Goal: Information Seeking & Learning: Understand process/instructions

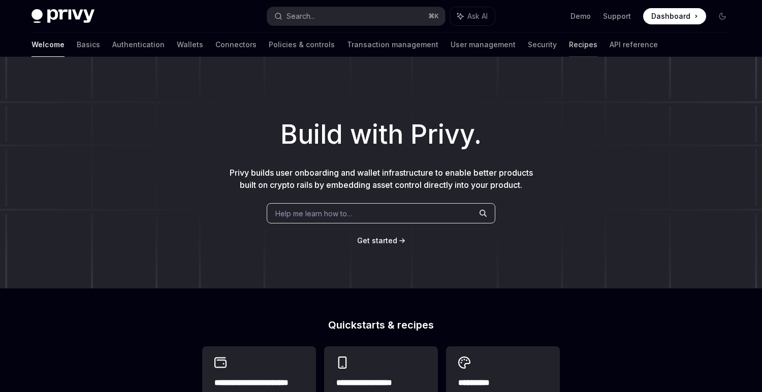
click at [569, 50] on link "Recipes" at bounding box center [583, 45] width 28 height 24
type textarea "*"
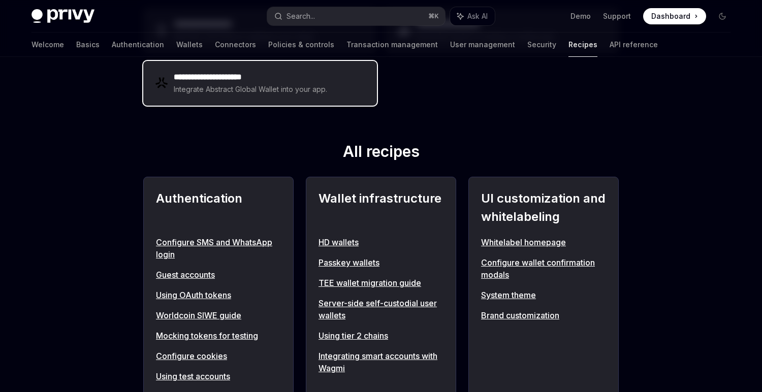
scroll to position [313, 0]
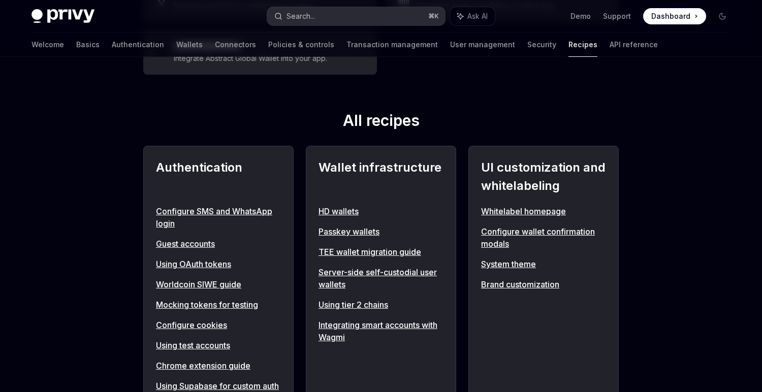
click at [310, 16] on div "Search..." at bounding box center [301, 16] width 28 height 12
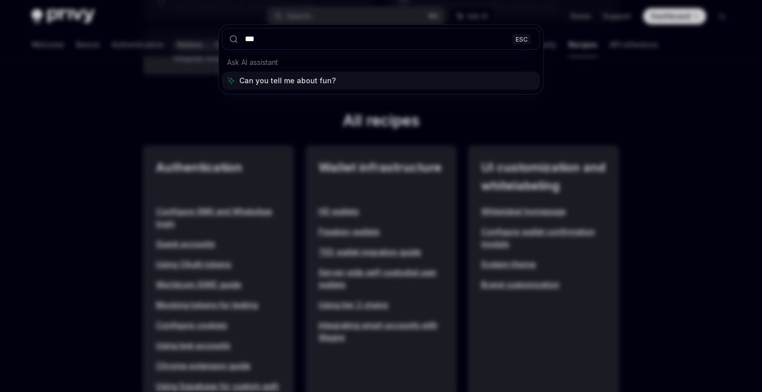
type input "****"
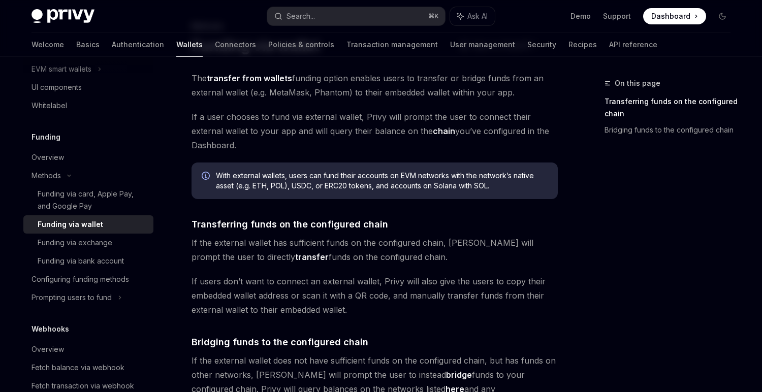
scroll to position [100, 0]
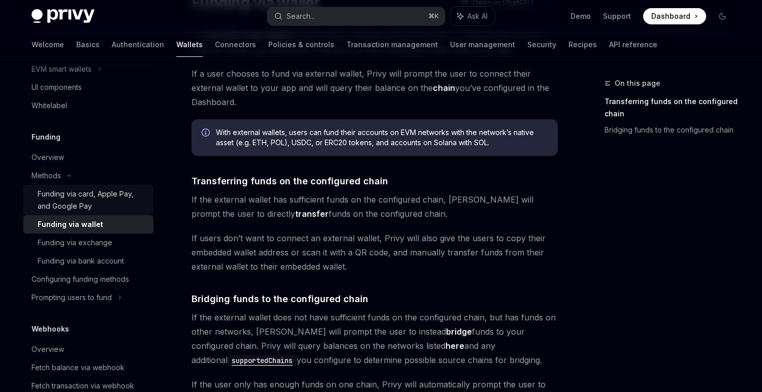
click at [93, 205] on div "Funding via card, Apple Pay, and Google Pay" at bounding box center [93, 200] width 110 height 24
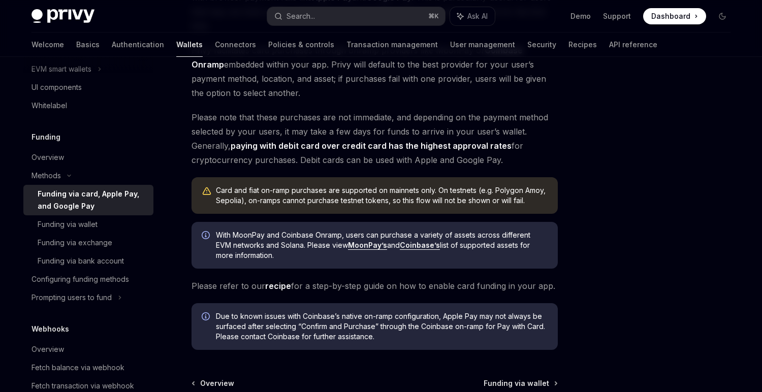
scroll to position [172, 0]
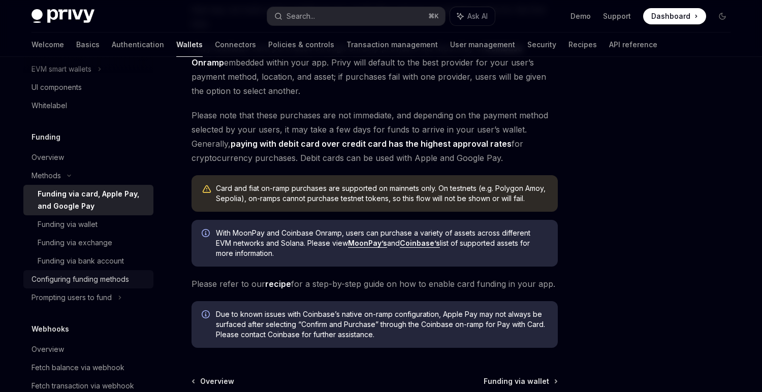
click at [140, 285] on div "Configuring funding methods" at bounding box center [90, 279] width 116 height 12
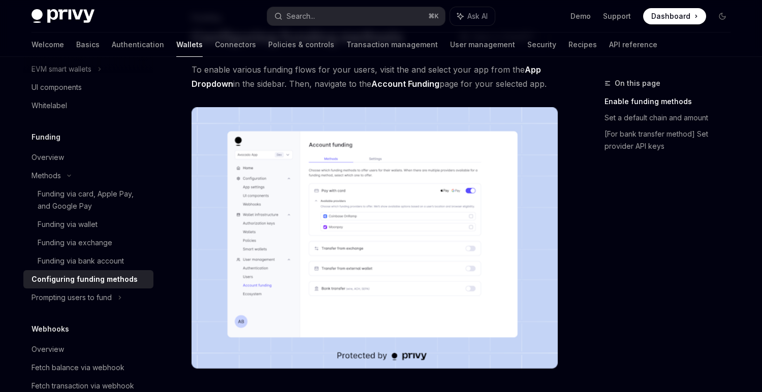
scroll to position [178, 0]
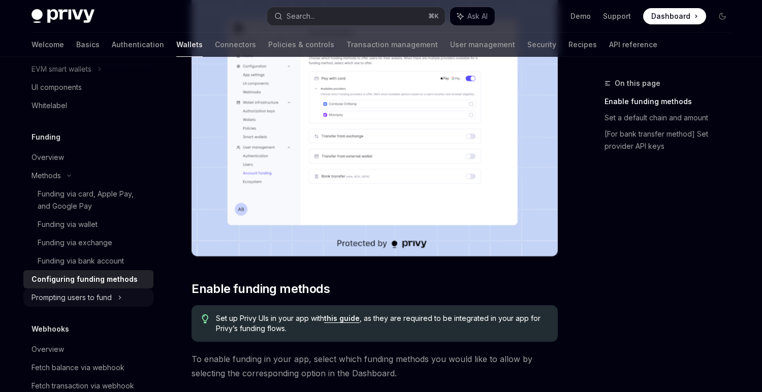
click at [104, 304] on div "Prompting users to fund" at bounding box center [88, 298] width 130 height 18
type textarea "*"
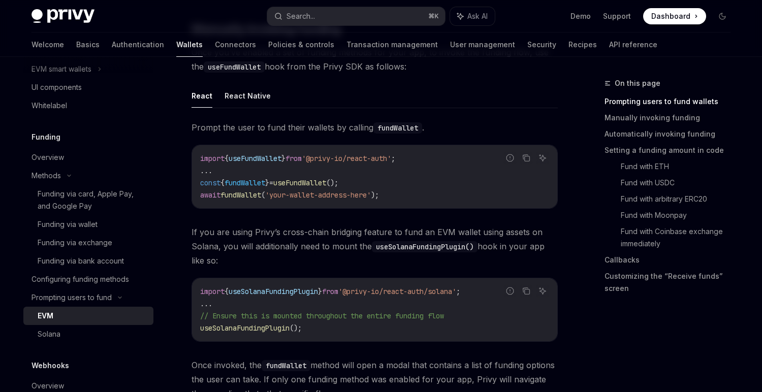
scroll to position [202, 0]
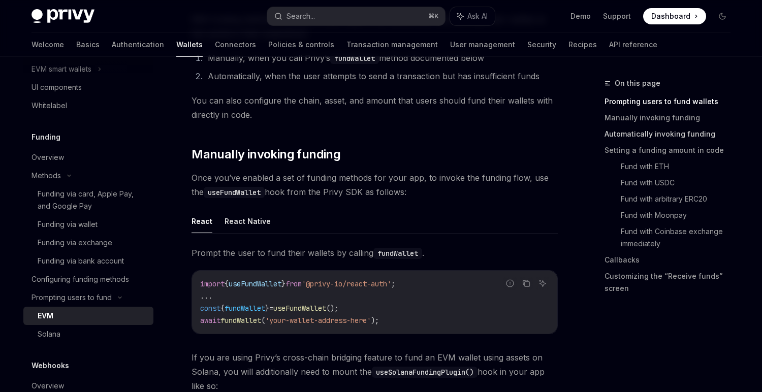
click at [653, 131] on link "Automatically invoking funding" at bounding box center [672, 134] width 134 height 16
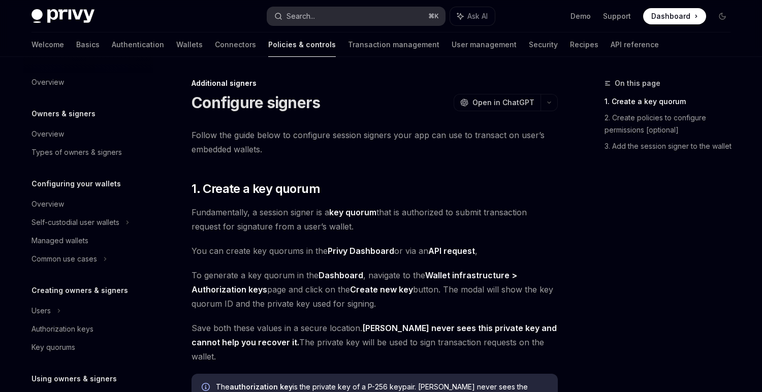
click at [323, 16] on button "Search... ⌘ K" at bounding box center [356, 16] width 178 height 18
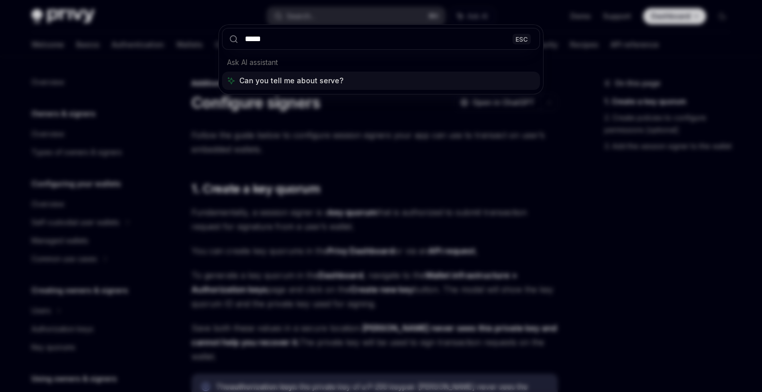
type input "******"
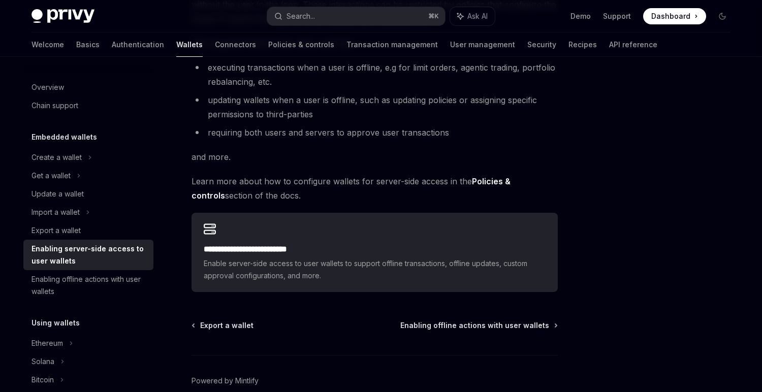
scroll to position [164, 0]
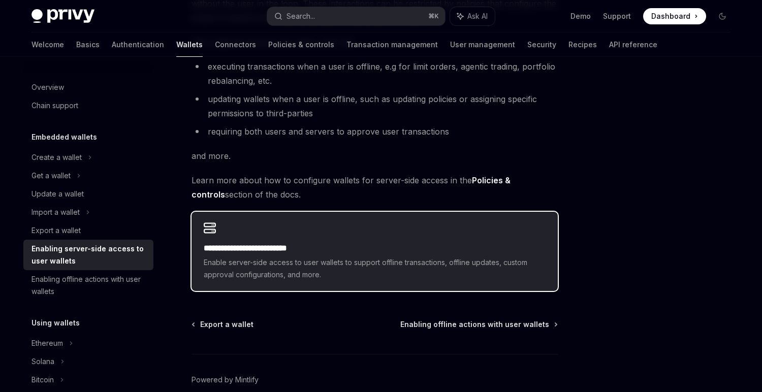
click at [439, 264] on span "Enable server-side access to user wallets to support offline transactions, offl…" at bounding box center [375, 269] width 342 height 24
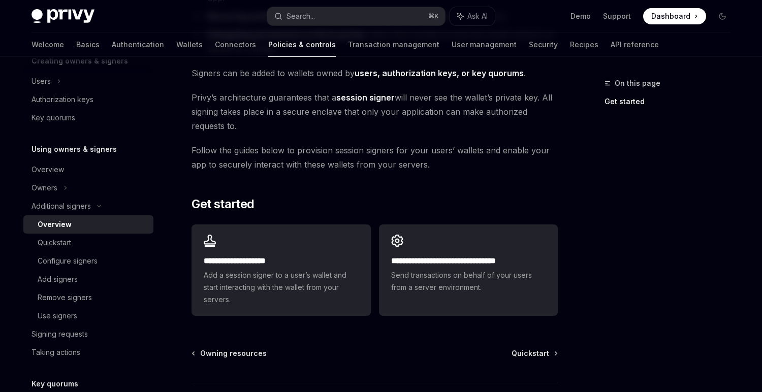
scroll to position [228, 0]
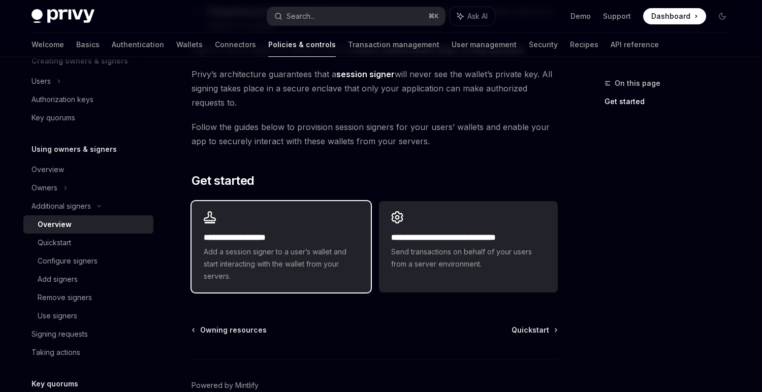
click at [347, 246] on span "Add a session signer to a user’s wallet and start interacting with the wallet f…" at bounding box center [281, 264] width 155 height 37
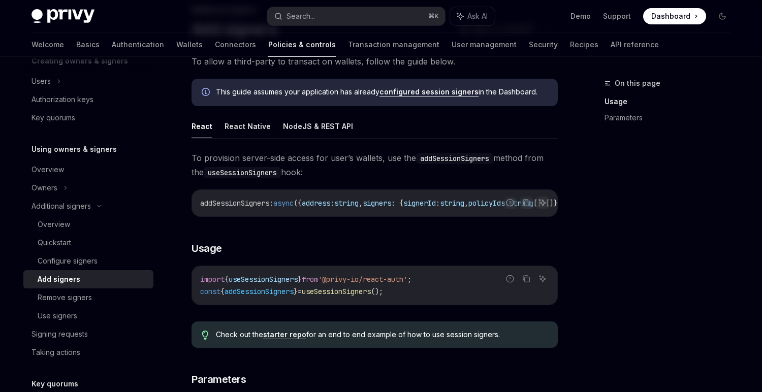
scroll to position [35, 0]
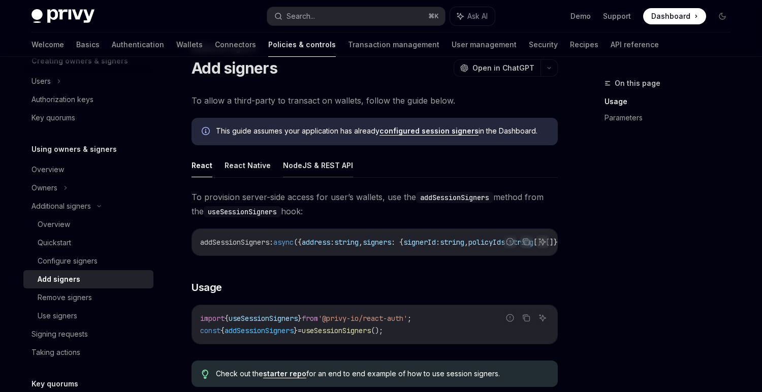
click at [305, 167] on button "NodeJS & REST API" at bounding box center [318, 165] width 70 height 24
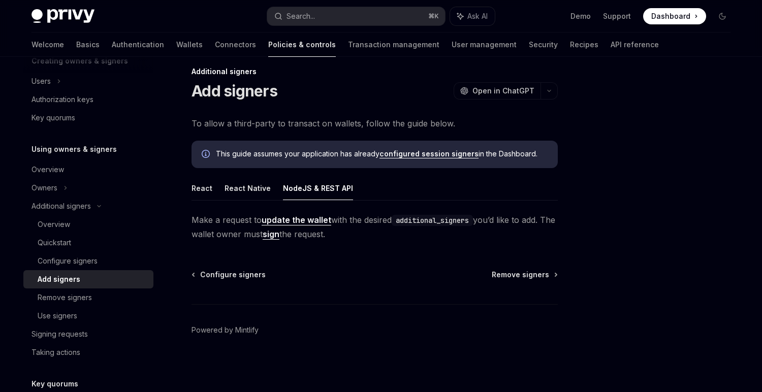
scroll to position [12, 0]
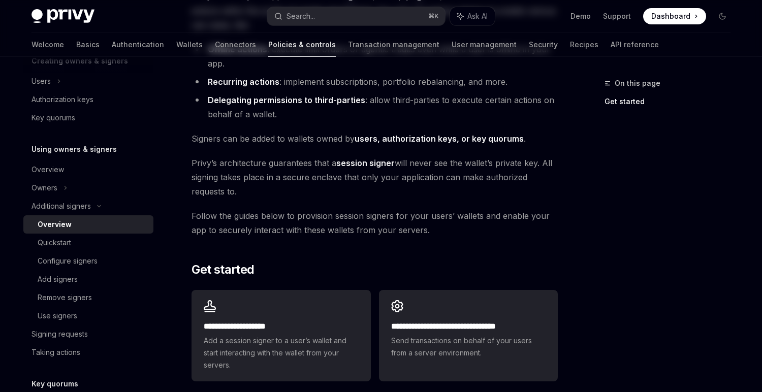
scroll to position [283, 0]
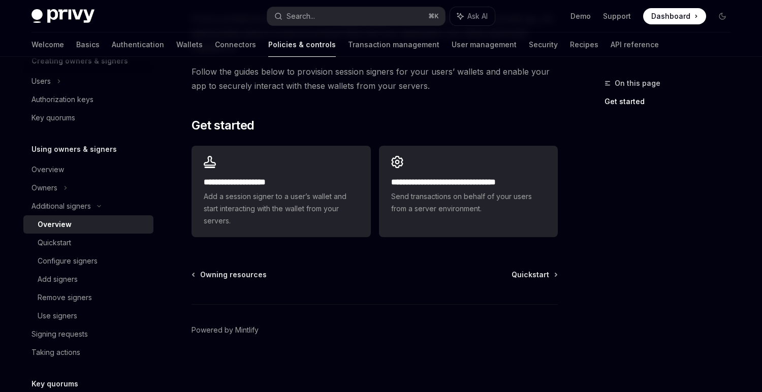
click at [453, 243] on div "**********" at bounding box center [279, 93] width 561 height 598
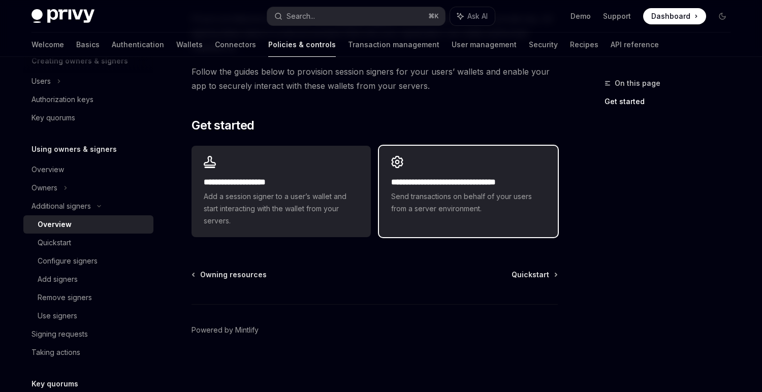
click at [440, 207] on span "Send transactions on behalf of your users from a server environment." at bounding box center [468, 203] width 155 height 24
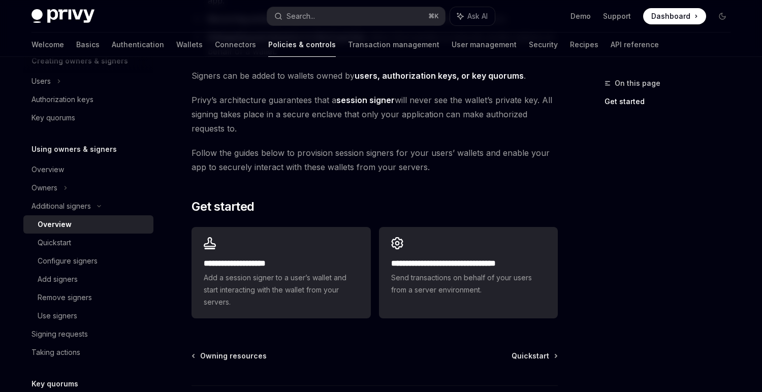
scroll to position [283, 0]
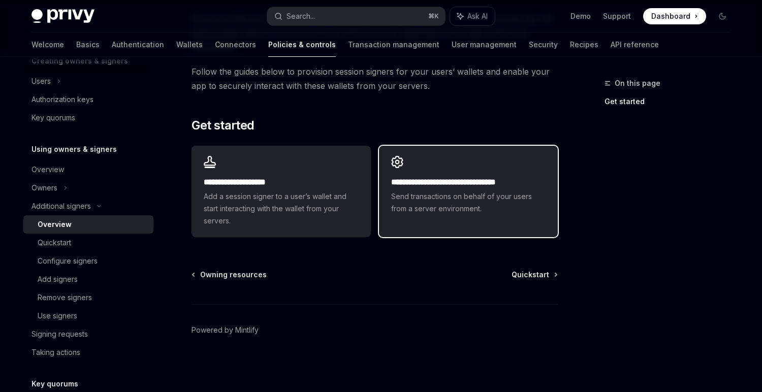
click at [461, 187] on h2 "**********" at bounding box center [468, 182] width 155 height 12
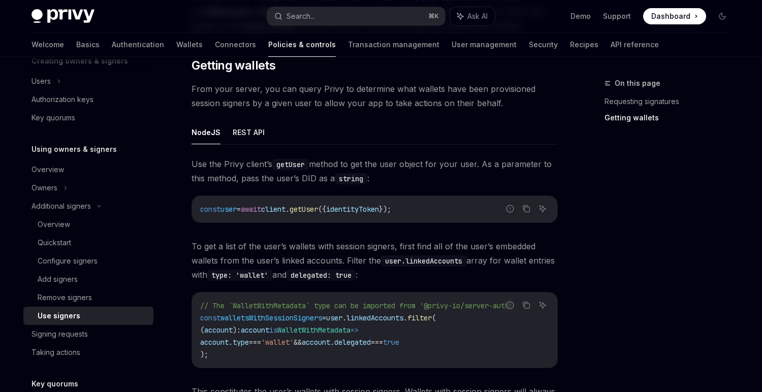
scroll to position [315, 0]
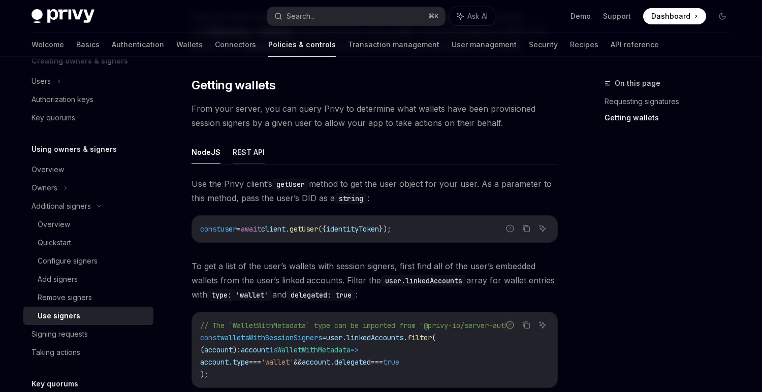
click at [252, 153] on button "REST API" at bounding box center [249, 152] width 32 height 24
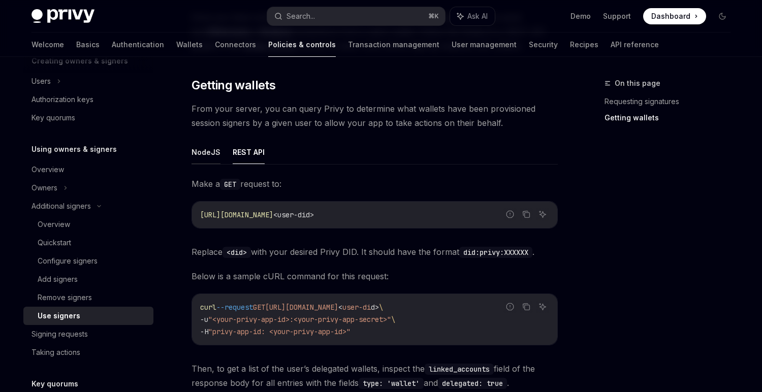
click at [196, 153] on button "NodeJS" at bounding box center [206, 152] width 29 height 24
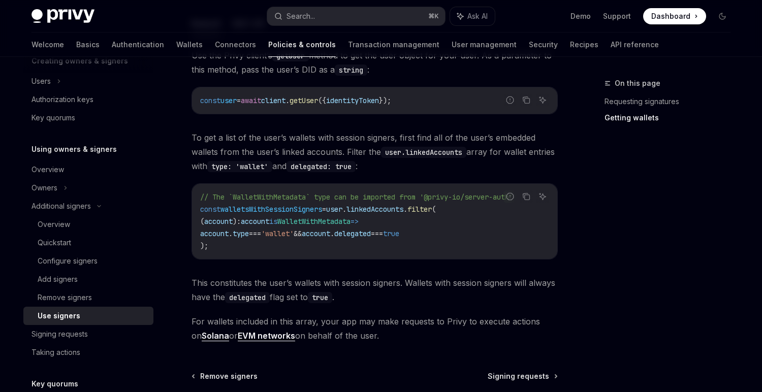
scroll to position [487, 0]
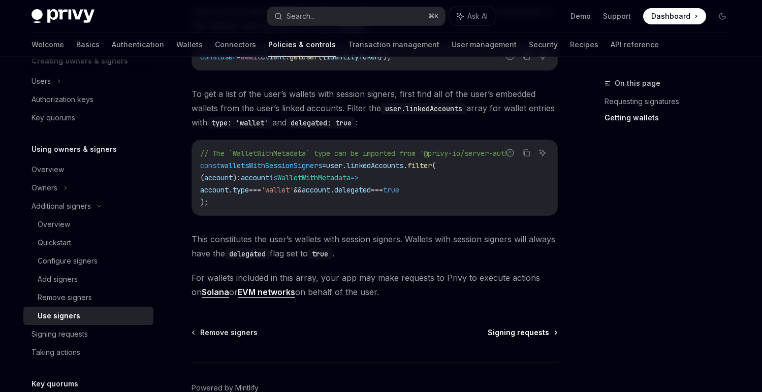
click at [512, 332] on span "Signing requests" at bounding box center [518, 333] width 61 height 10
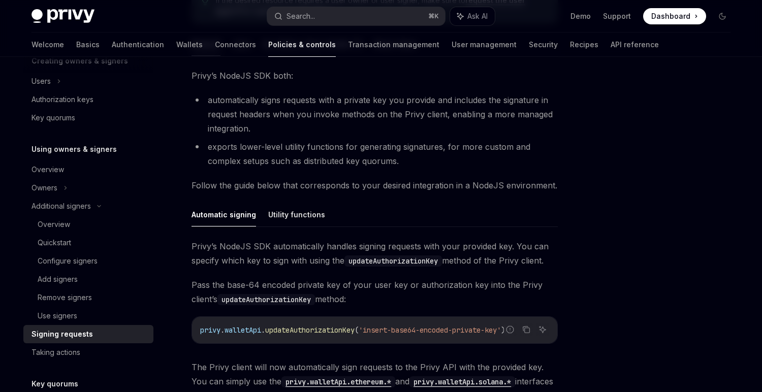
scroll to position [341, 0]
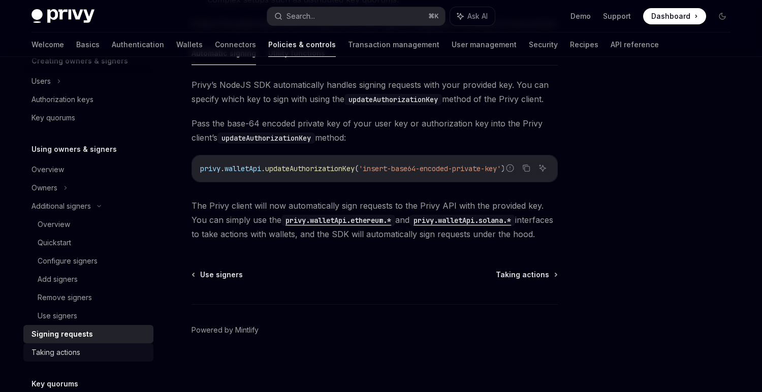
click at [106, 355] on div "Taking actions" at bounding box center [90, 353] width 116 height 12
type textarea "*"
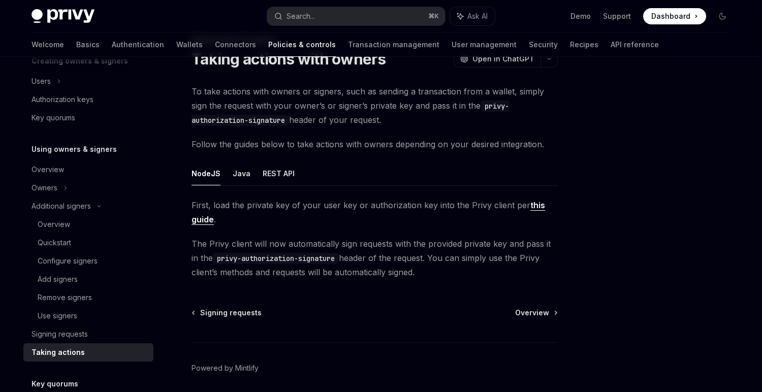
scroll to position [82, 0]
